Goal: Task Accomplishment & Management: Manage account settings

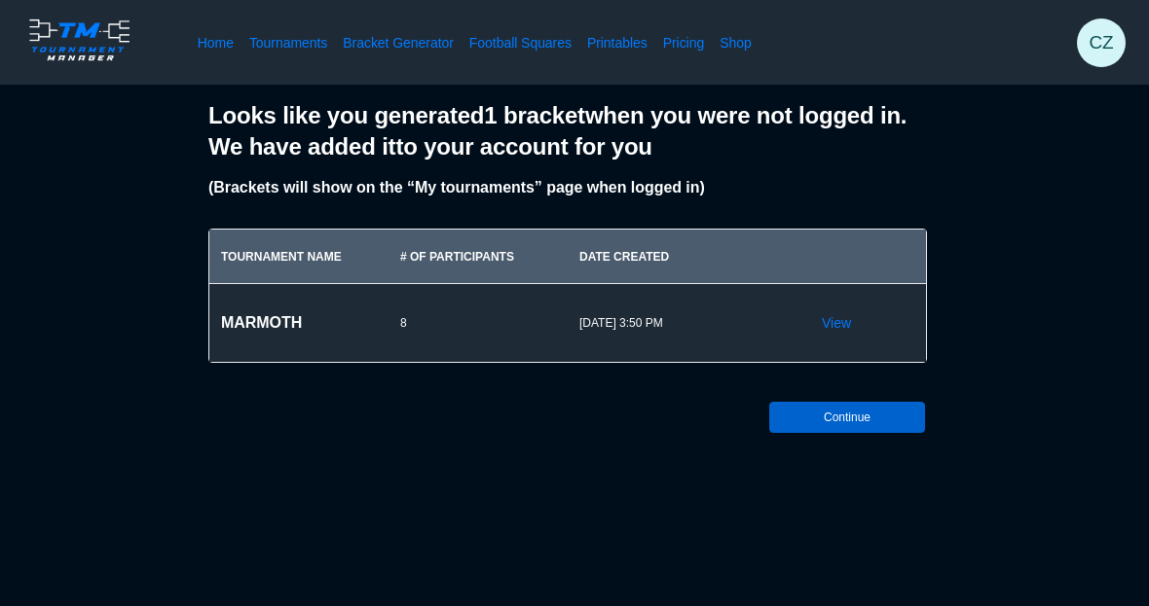
click at [878, 416] on button "Continue" at bounding box center [847, 417] width 156 height 31
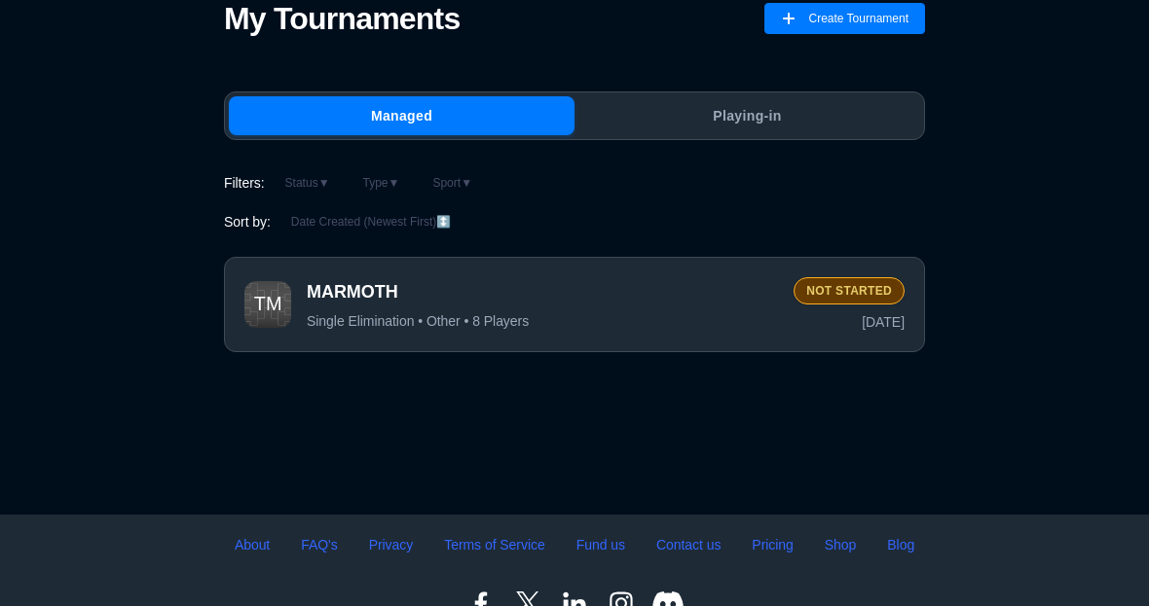
scroll to position [117, 0]
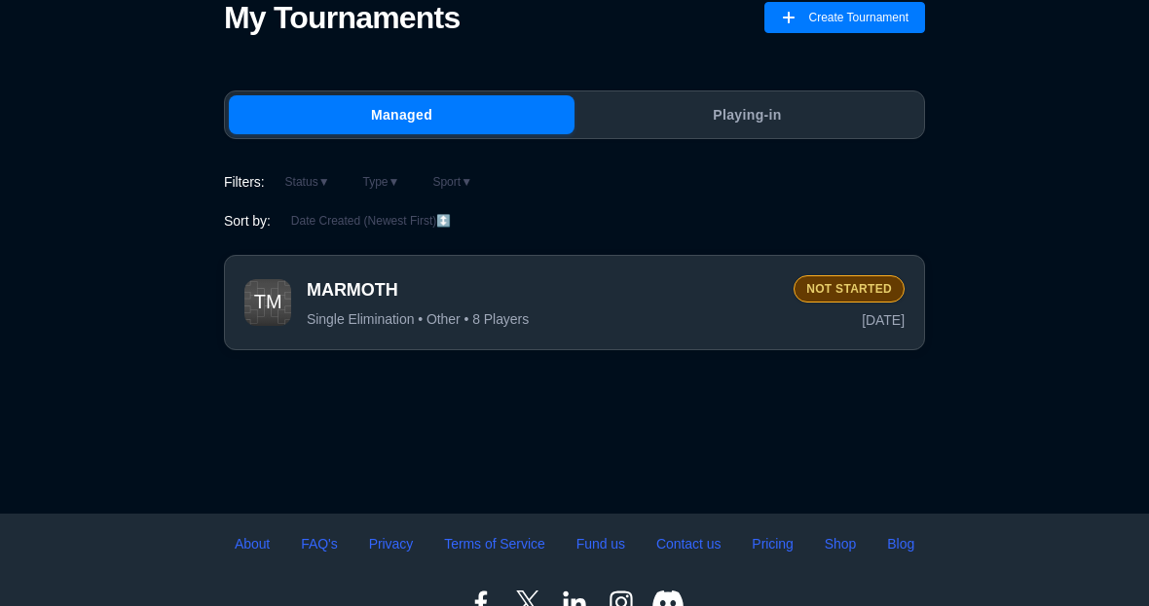
click at [789, 321] on div "MARMOTH Single Elimination • Other • 8 Players Not Started [DATE]" at bounding box center [574, 302] width 701 height 95
